Goal: Navigation & Orientation: Find specific page/section

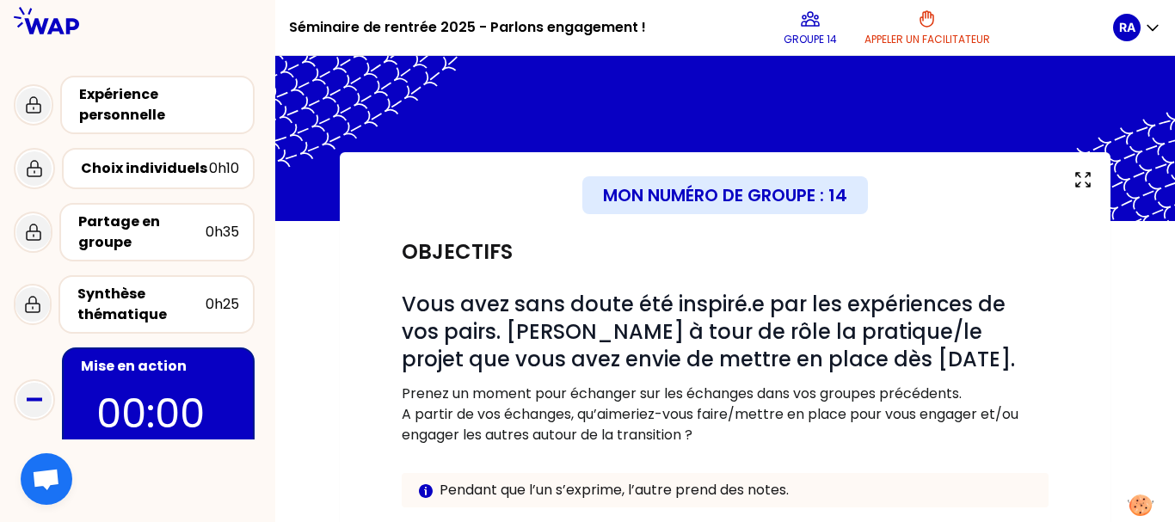
click at [798, 289] on div "Groupe 14 [PERSON_NAME] # Bienvenue dans votre binôme ou trinôme 🤗 Ok" at bounding box center [587, 281] width 440 height 481
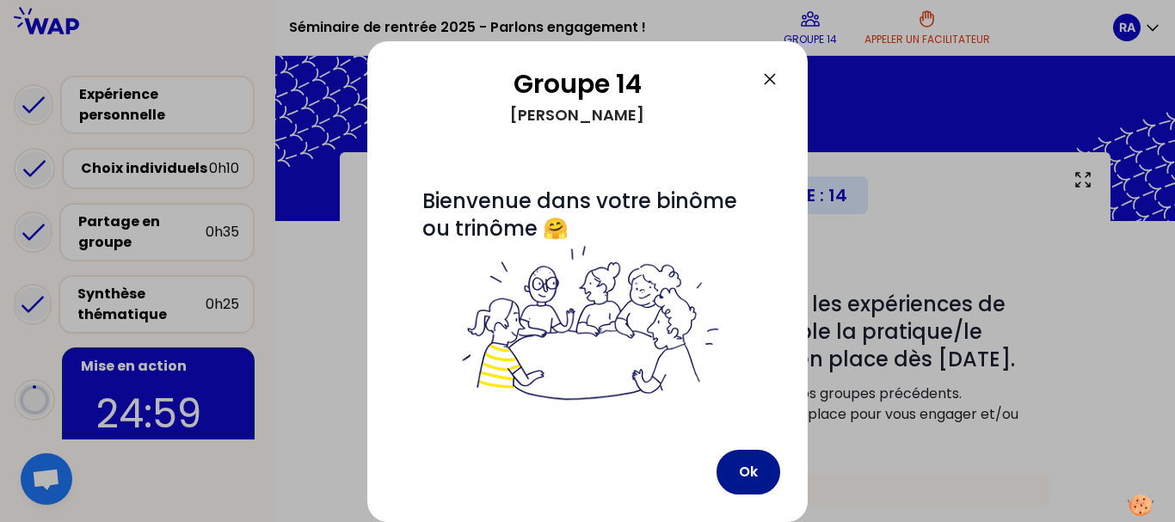
click at [747, 480] on button "Ok" at bounding box center [748, 472] width 64 height 45
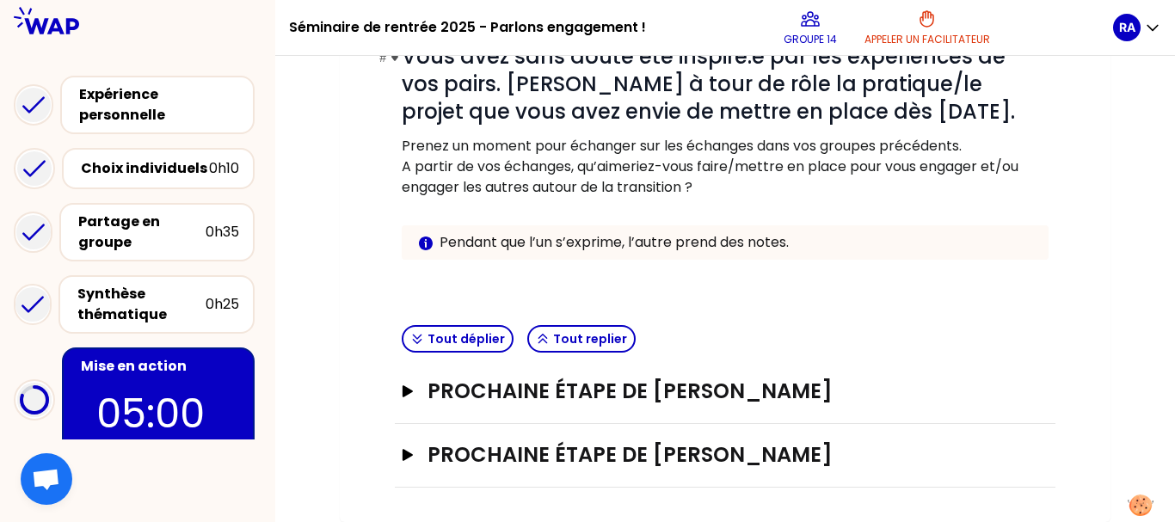
scroll to position [236, 0]
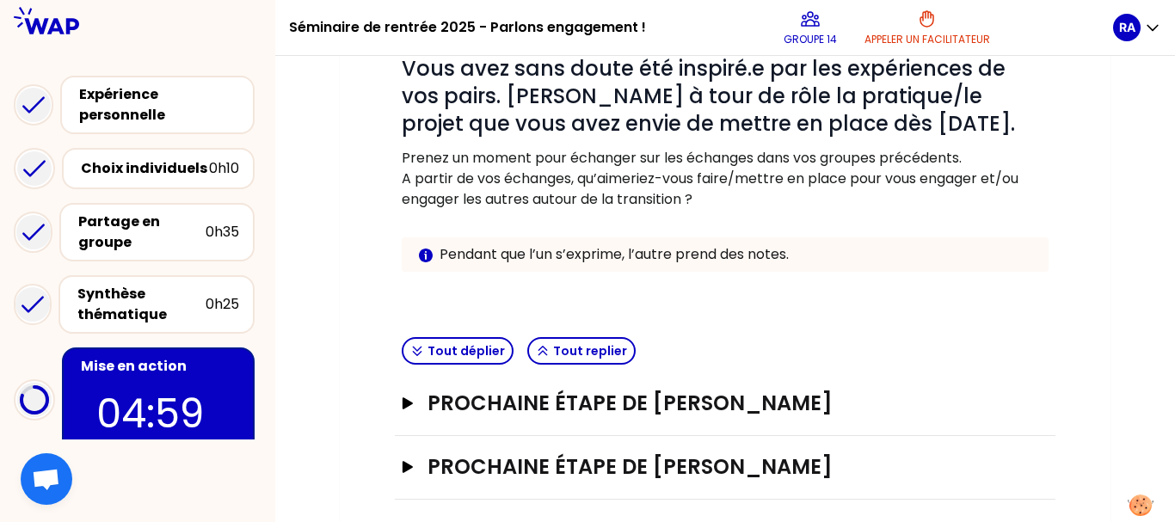
click at [706, 419] on div "Prochaine étape de sasha Ouvrir" at bounding box center [725, 404] width 661 height 64
click at [698, 411] on h3 "Prochaine étape de [PERSON_NAME]" at bounding box center [707, 404] width 561 height 28
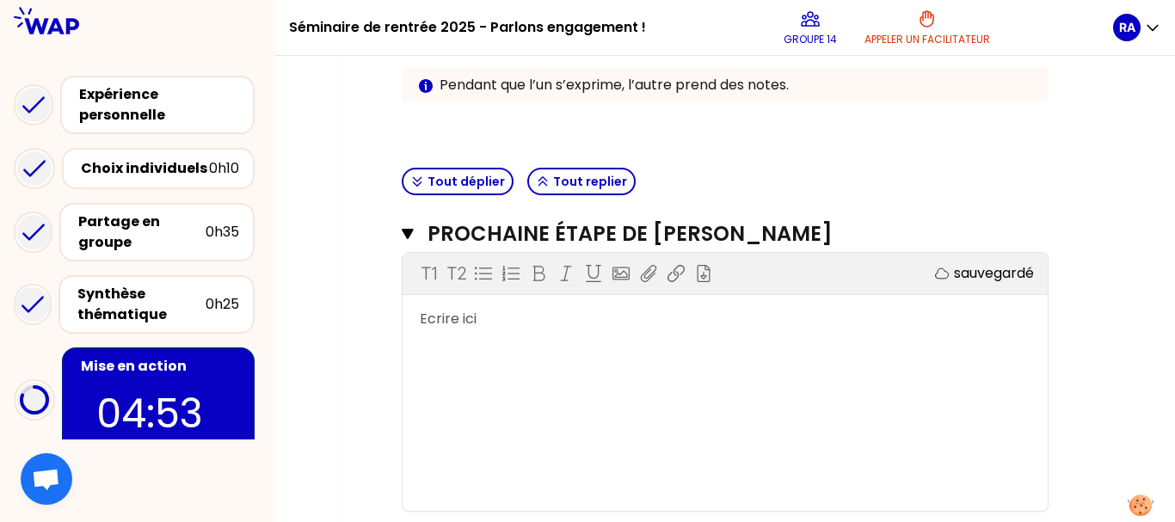
scroll to position [525, 0]
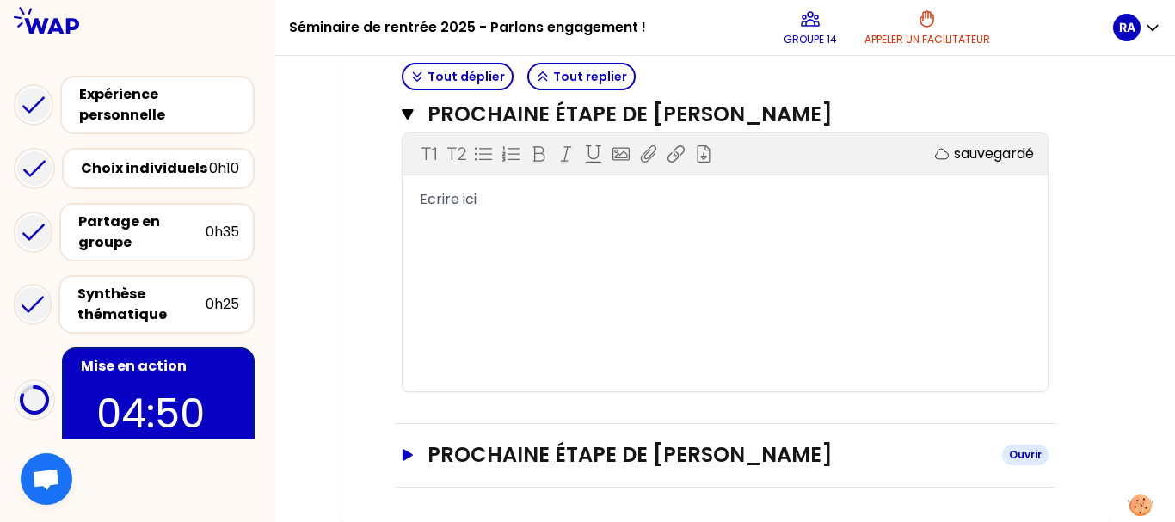
click at [722, 464] on h3 "Prochaine étape de [PERSON_NAME]" at bounding box center [707, 455] width 561 height 28
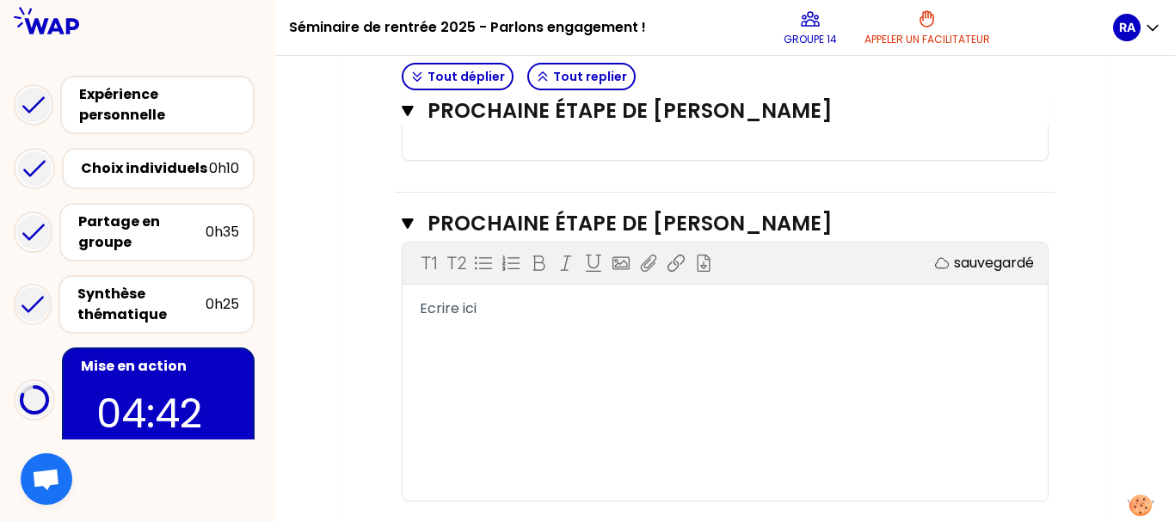
scroll to position [802, 0]
